Goal: Transaction & Acquisition: Purchase product/service

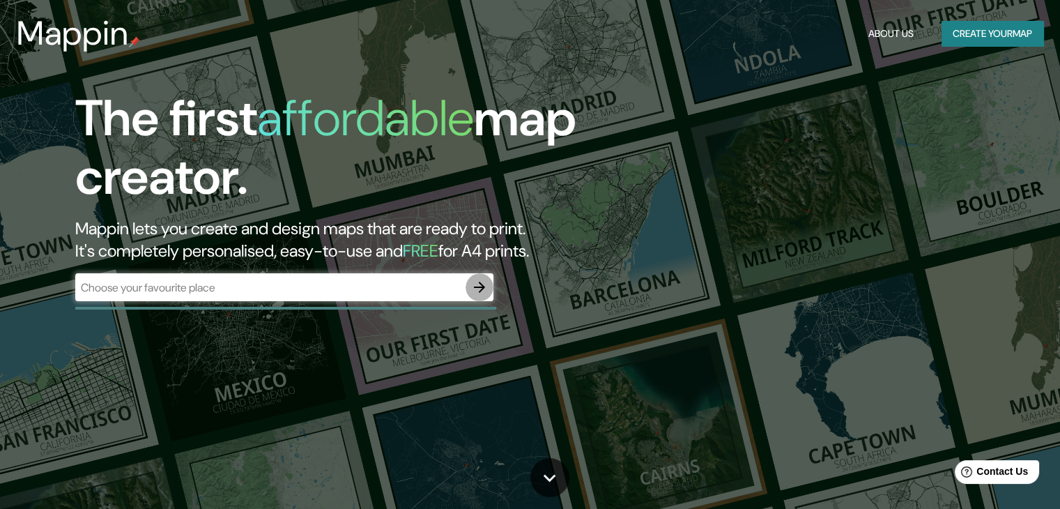
click at [487, 288] on icon "button" at bounding box center [479, 287] width 17 height 17
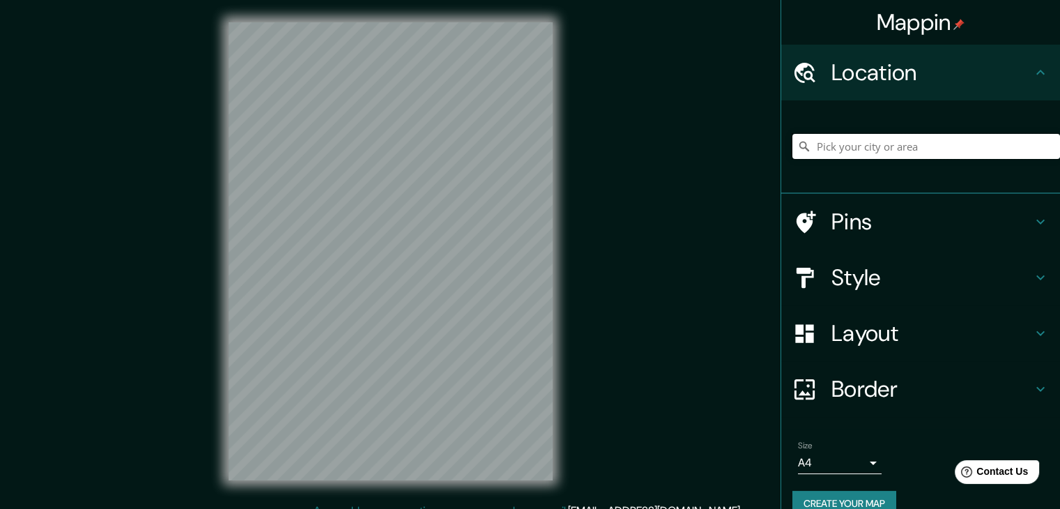
click at [855, 148] on input "Pick your city or area" at bounding box center [925, 146] width 267 height 25
type input "[GEOGRAPHIC_DATA]"
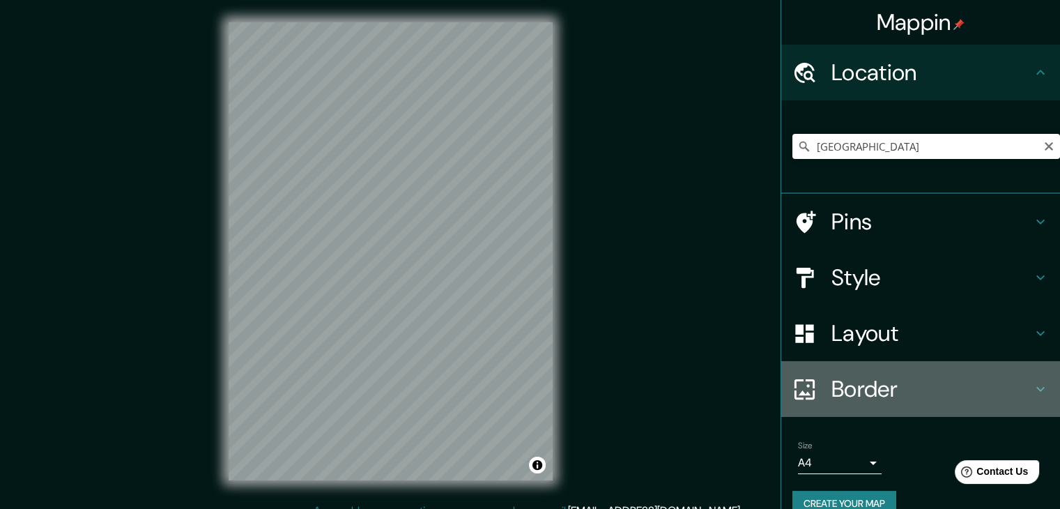
click at [846, 378] on h4 "Border" at bounding box center [931, 389] width 201 height 28
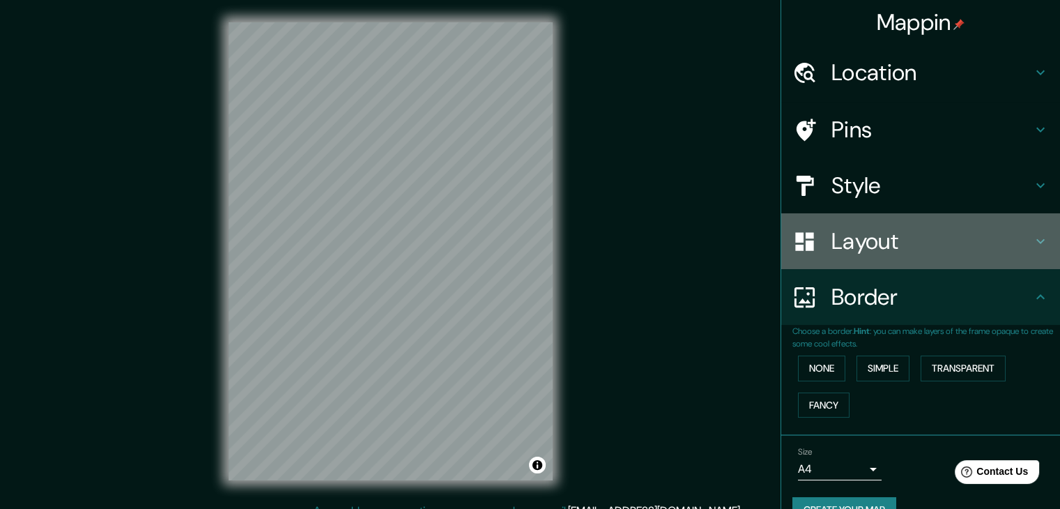
click at [869, 227] on h4 "Layout" at bounding box center [931, 241] width 201 height 28
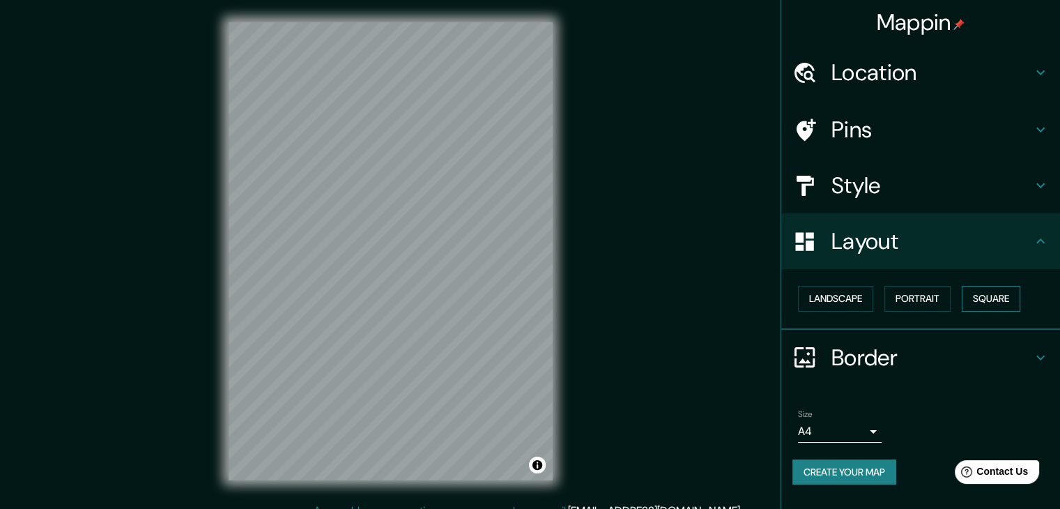
click at [997, 304] on button "Square" at bounding box center [990, 299] width 59 height 26
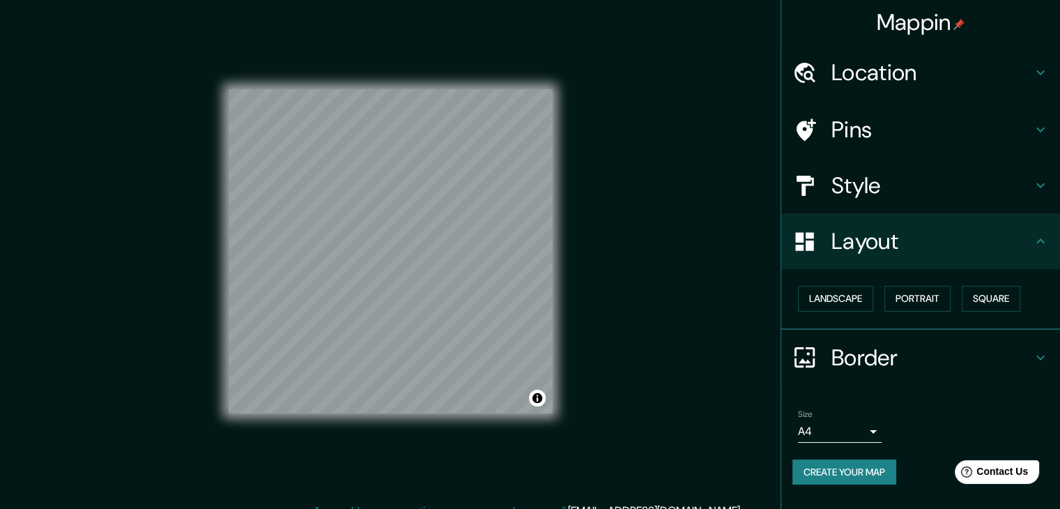
click at [850, 124] on h4 "Pins" at bounding box center [931, 130] width 201 height 28
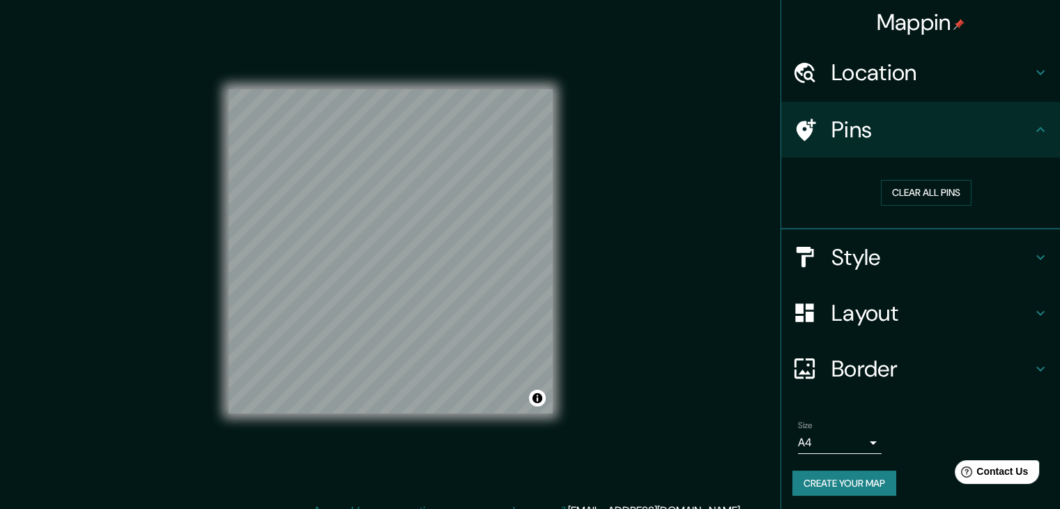
click at [810, 483] on button "Create your map" at bounding box center [844, 483] width 104 height 26
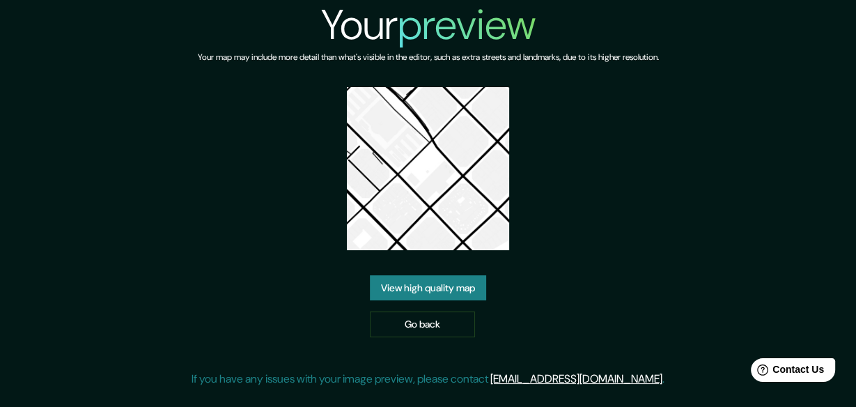
click at [424, 254] on div "Your preview Your map may include more detail than what's visible in the editor…" at bounding box center [428, 199] width 473 height 398
click at [438, 222] on img at bounding box center [428, 168] width 163 height 163
click at [428, 282] on link "View high quality map" at bounding box center [428, 288] width 116 height 26
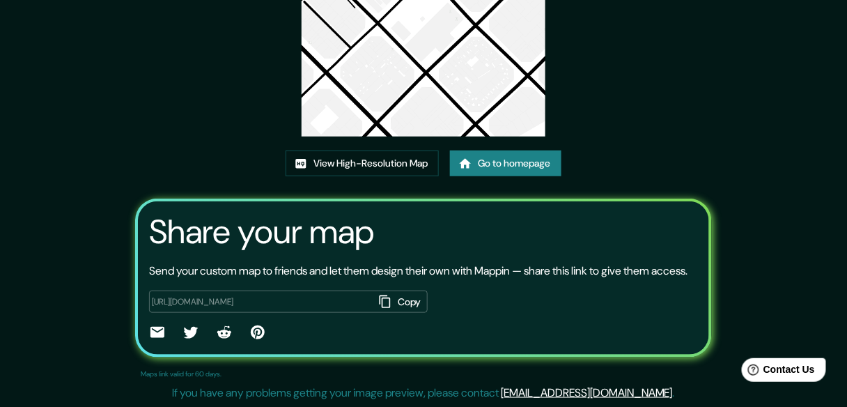
scroll to position [17, 0]
